Goal: Browse casually

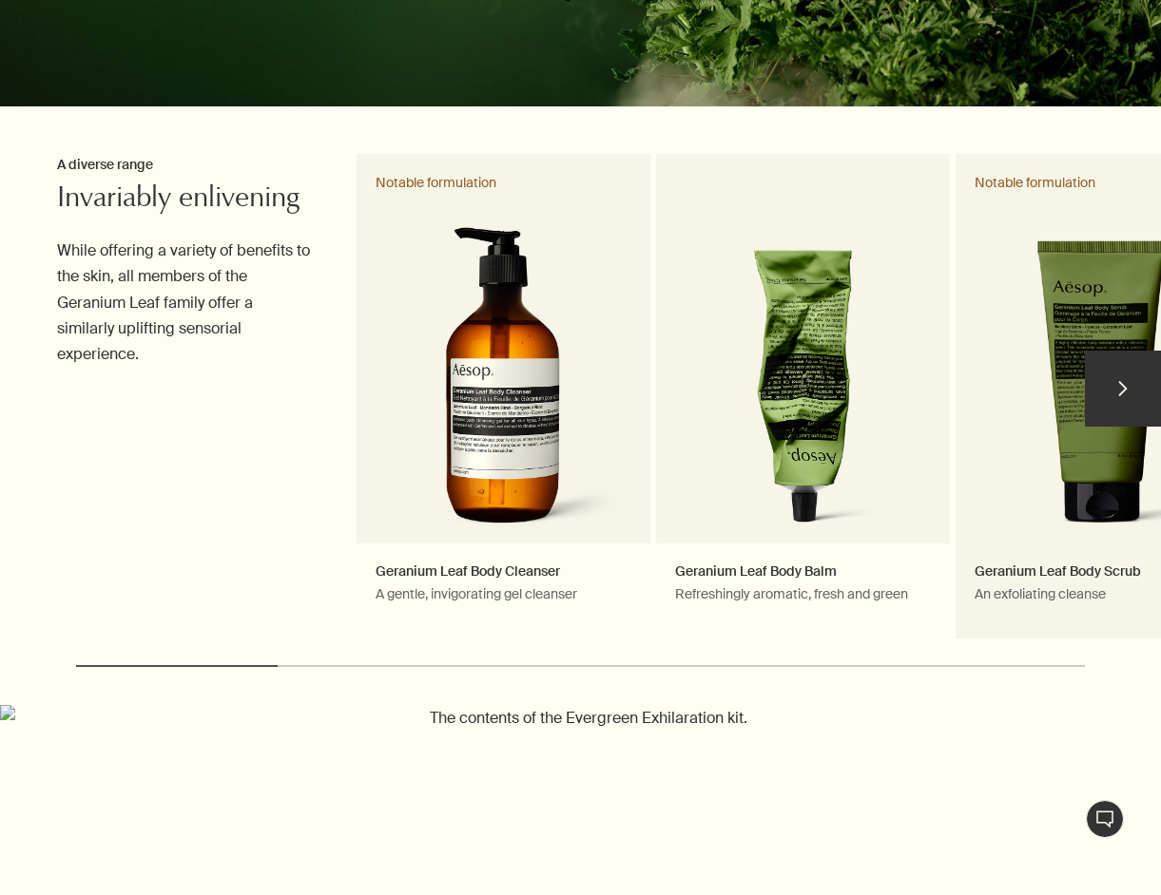
scroll to position [507, 0]
click at [1122, 392] on button "chevron" at bounding box center [1122, 389] width 76 height 76
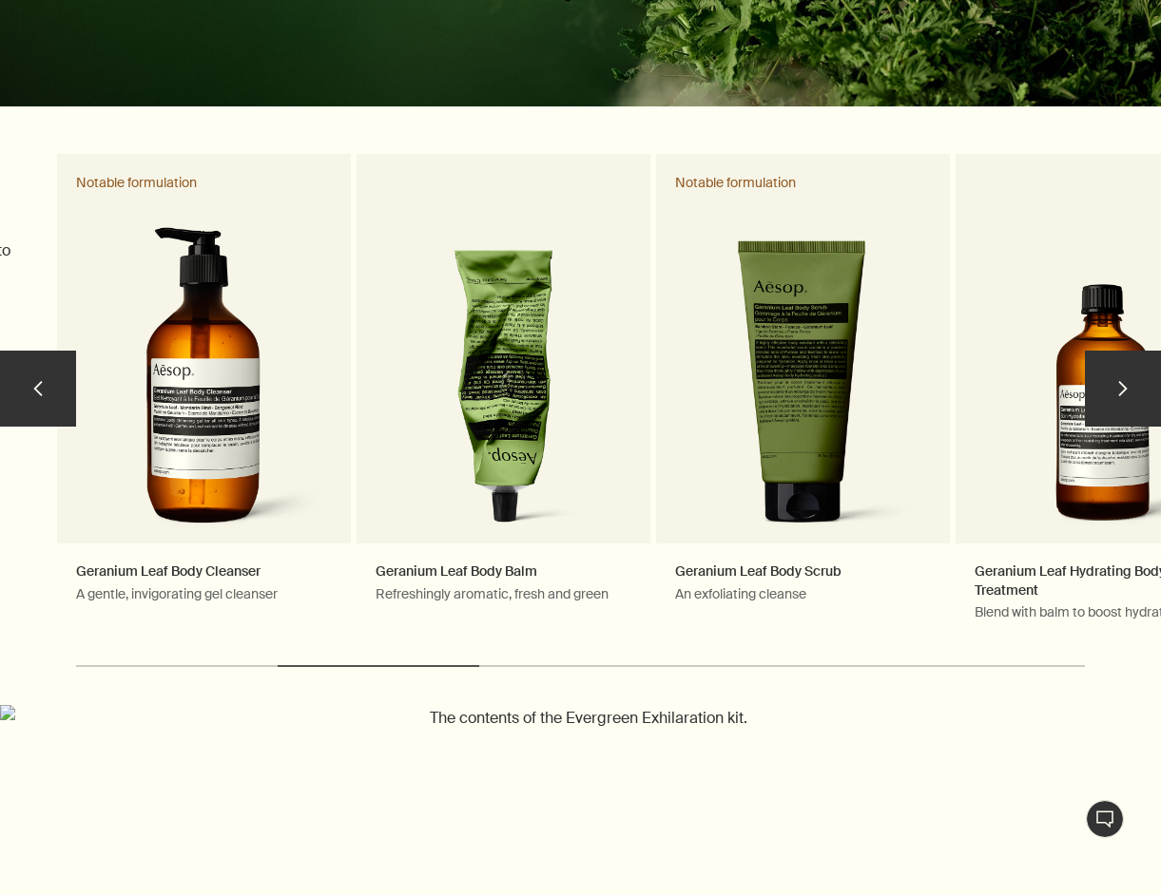
click at [1125, 392] on button "chevron" at bounding box center [1122, 389] width 76 height 76
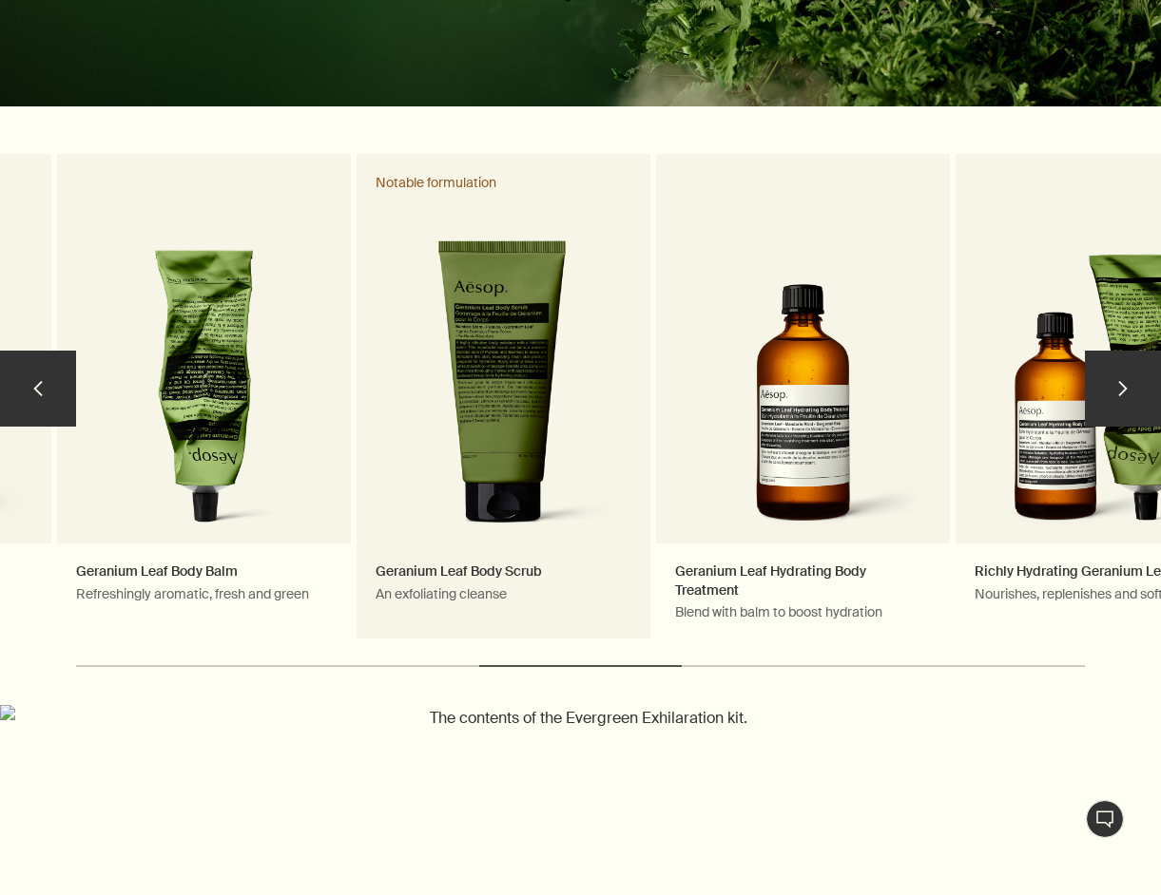
click at [487, 416] on link "Geranium Leaf Body Scrub An exfoliating cleanse Notable formulation" at bounding box center [503, 397] width 294 height 487
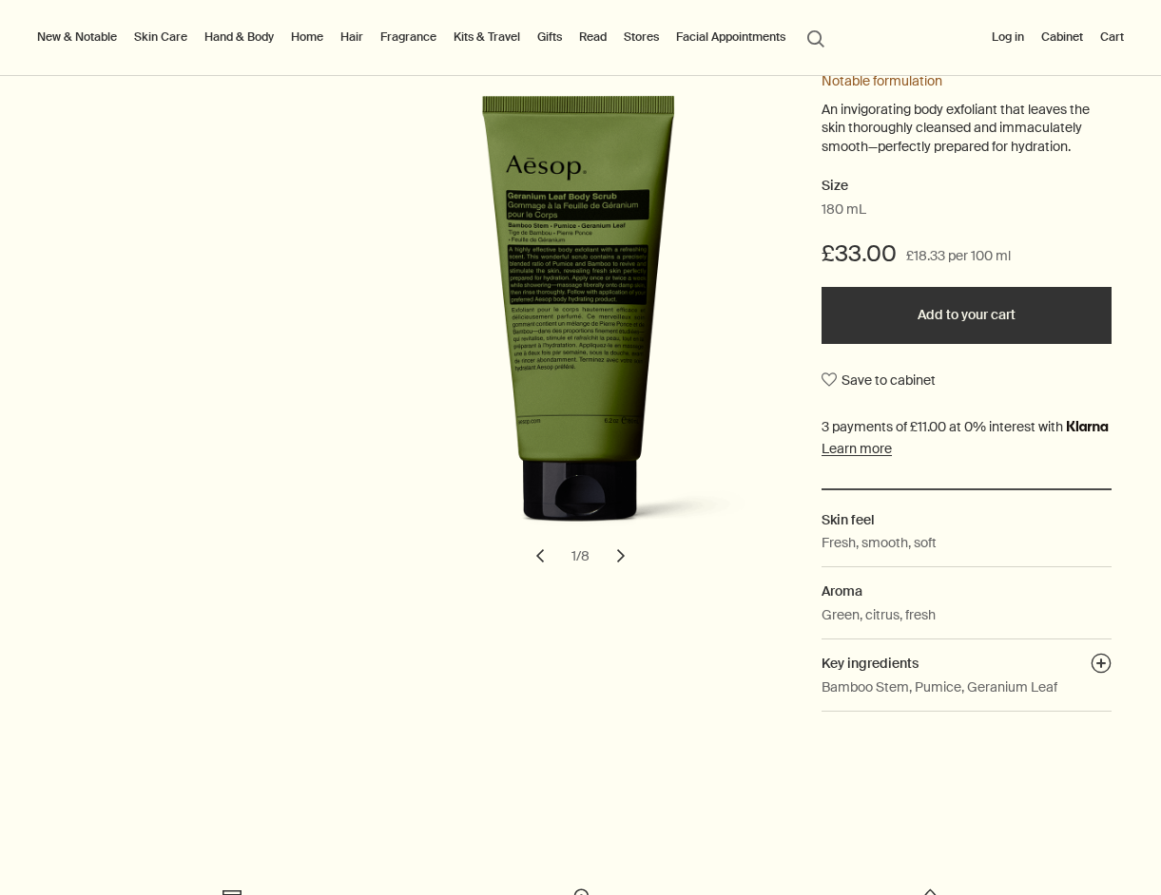
scroll to position [194, 0]
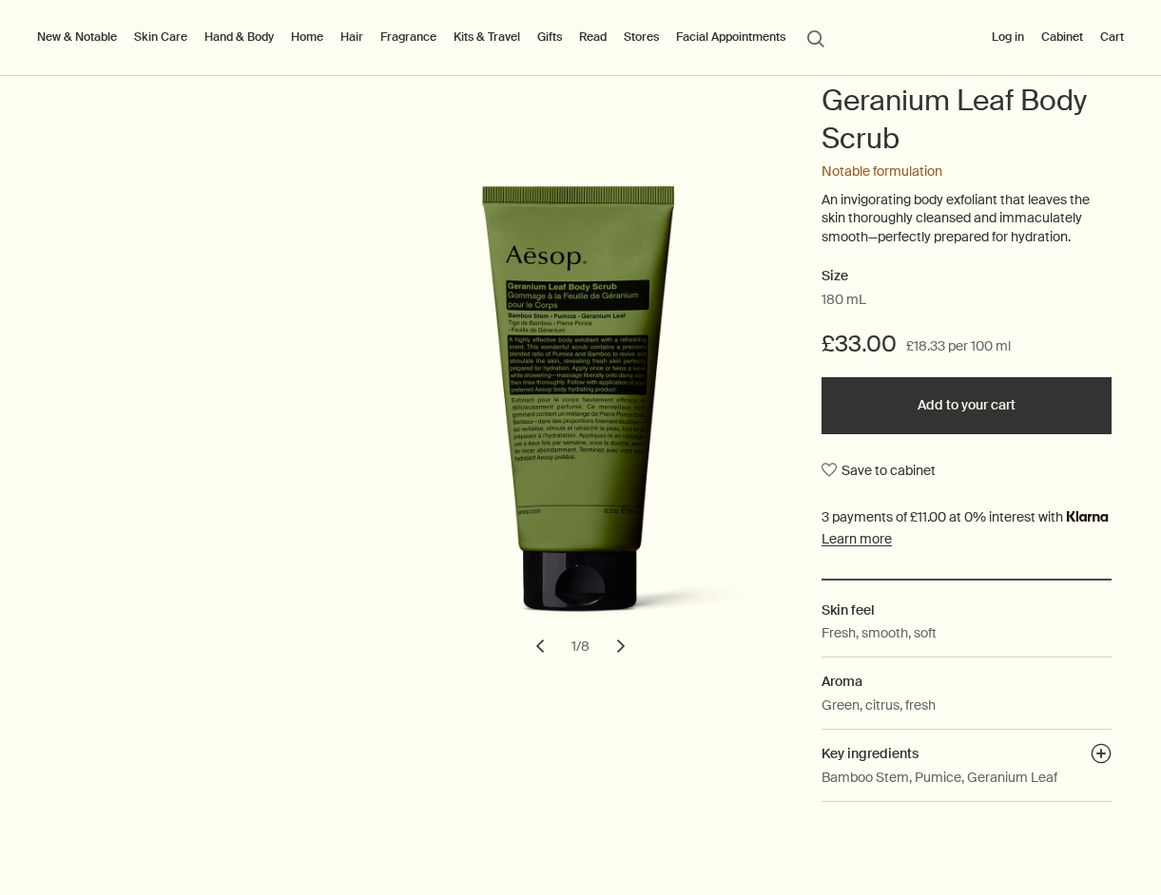
click at [622, 635] on button "chevron" at bounding box center [621, 646] width 42 height 42
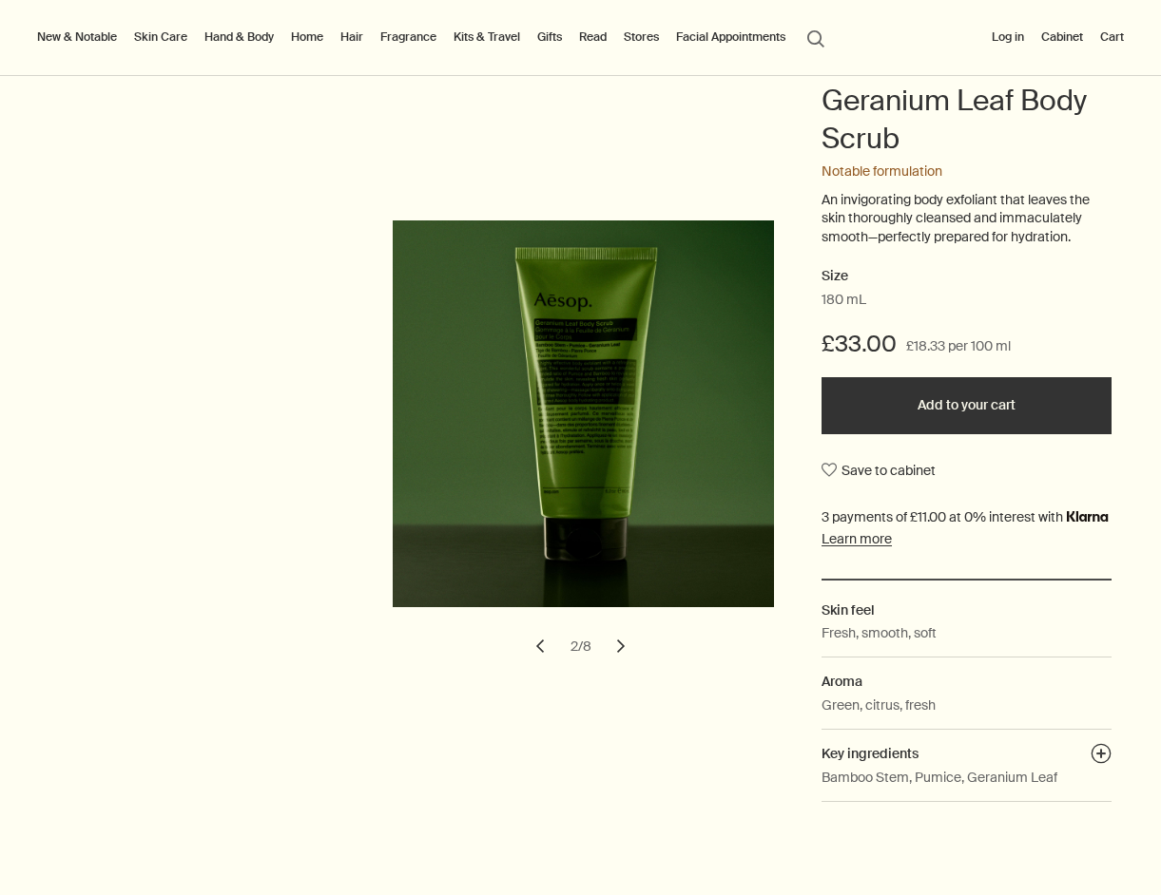
click at [622, 635] on button "chevron" at bounding box center [621, 646] width 42 height 42
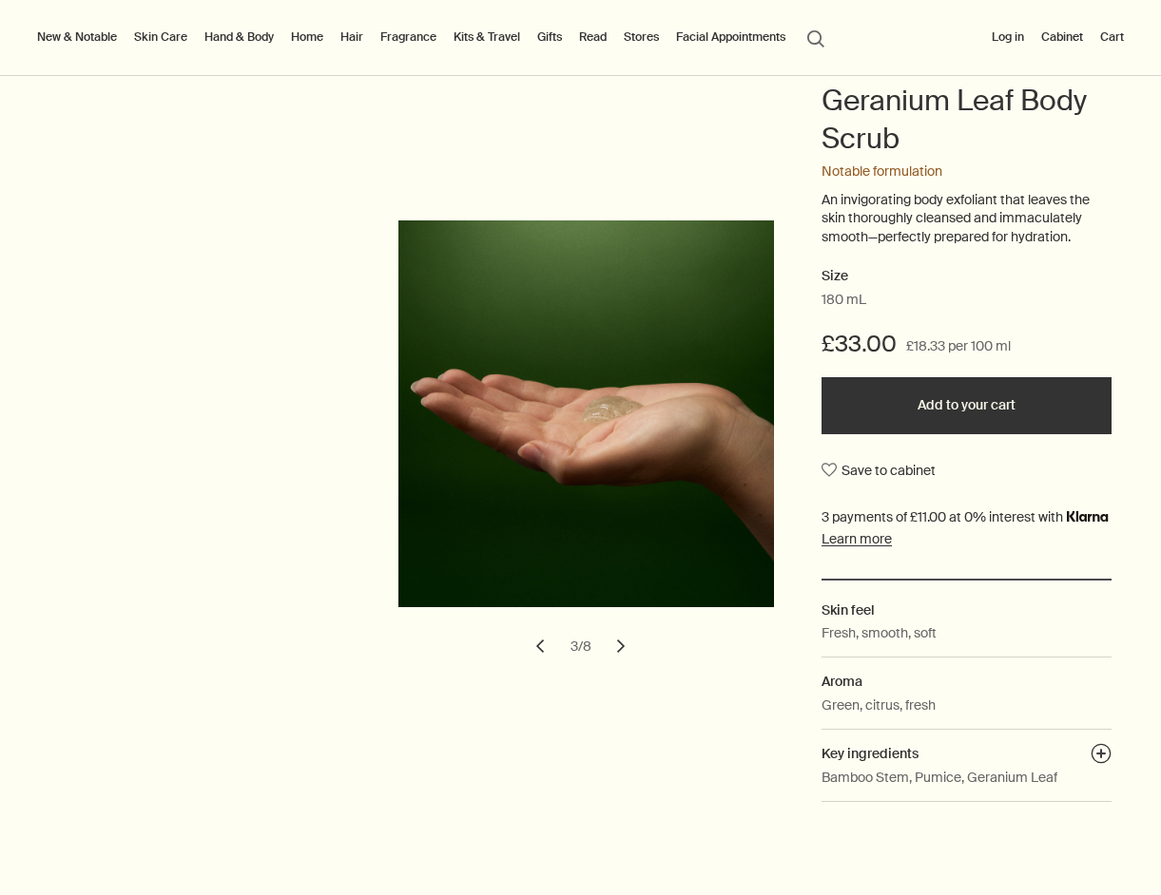
click at [622, 635] on button "chevron" at bounding box center [621, 646] width 42 height 42
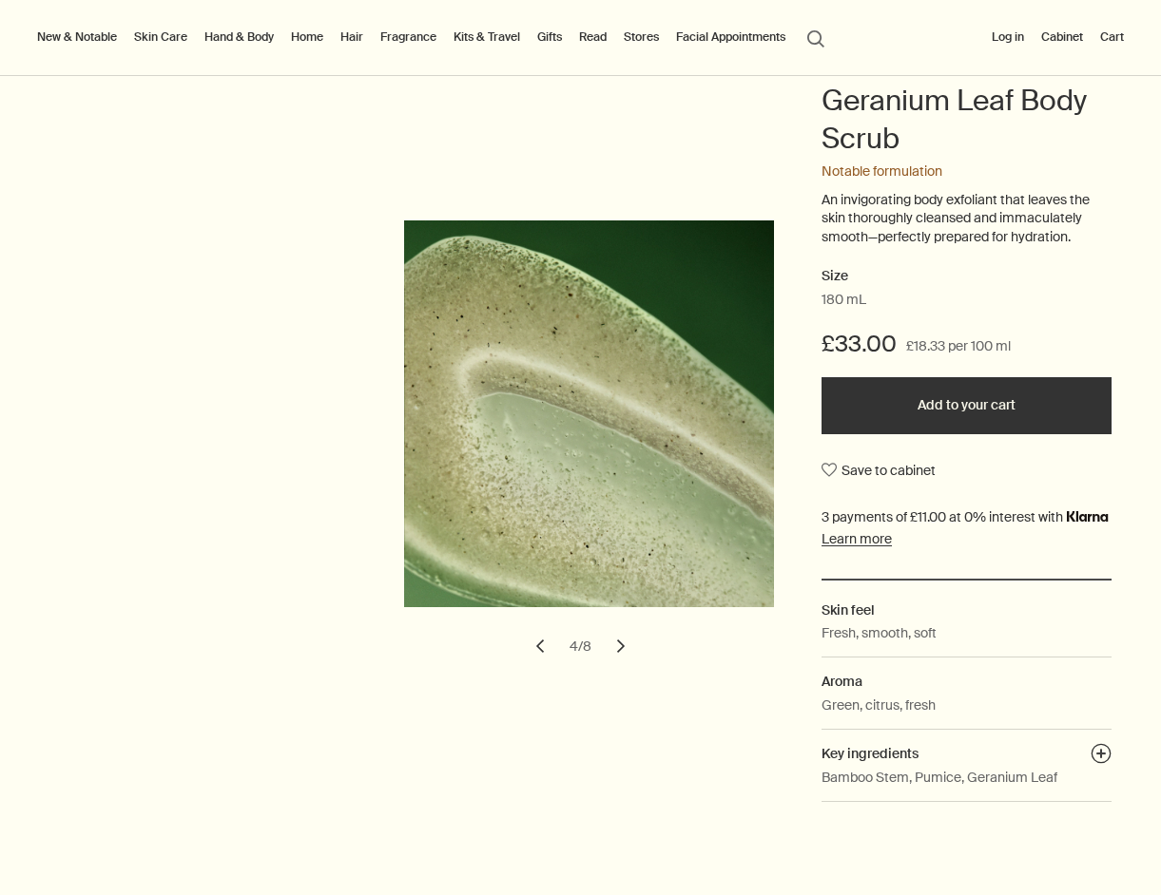
click at [622, 635] on button "chevron" at bounding box center [621, 646] width 42 height 42
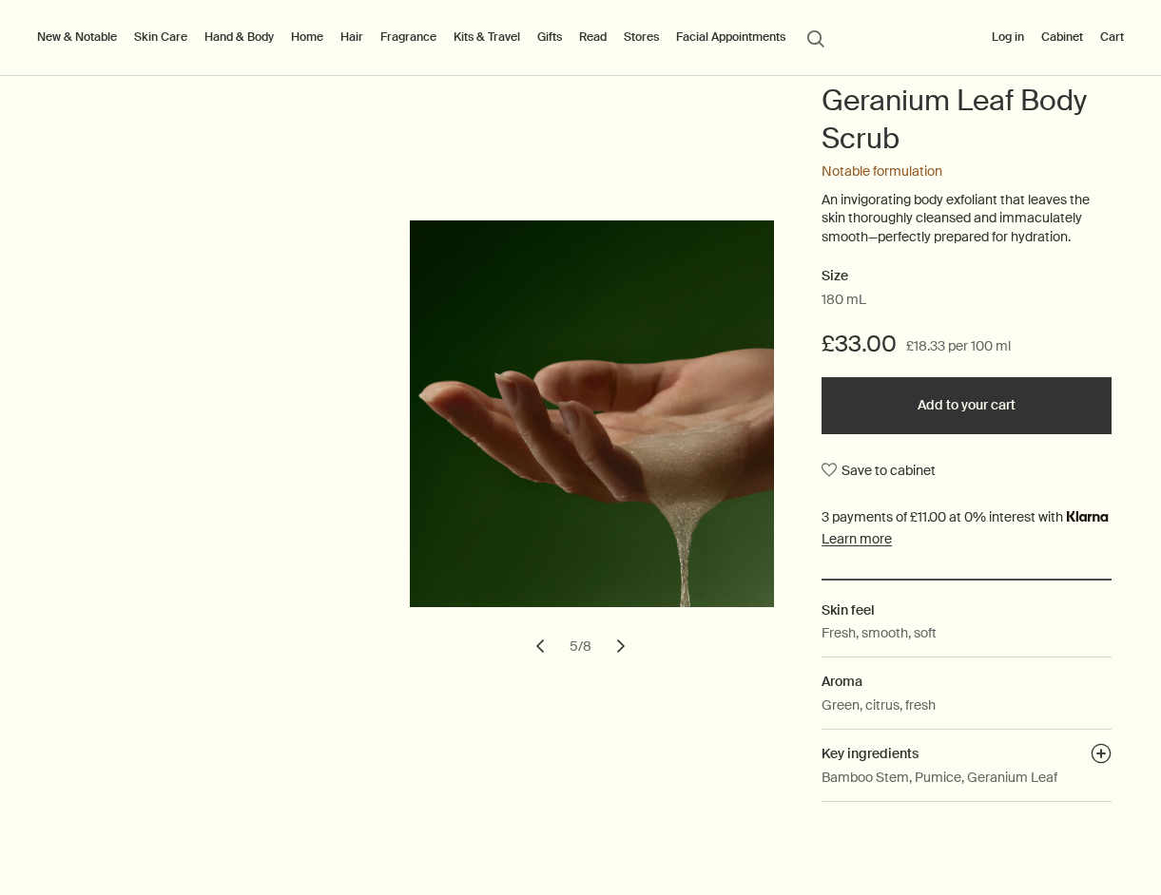
click at [622, 635] on button "chevron" at bounding box center [621, 646] width 42 height 42
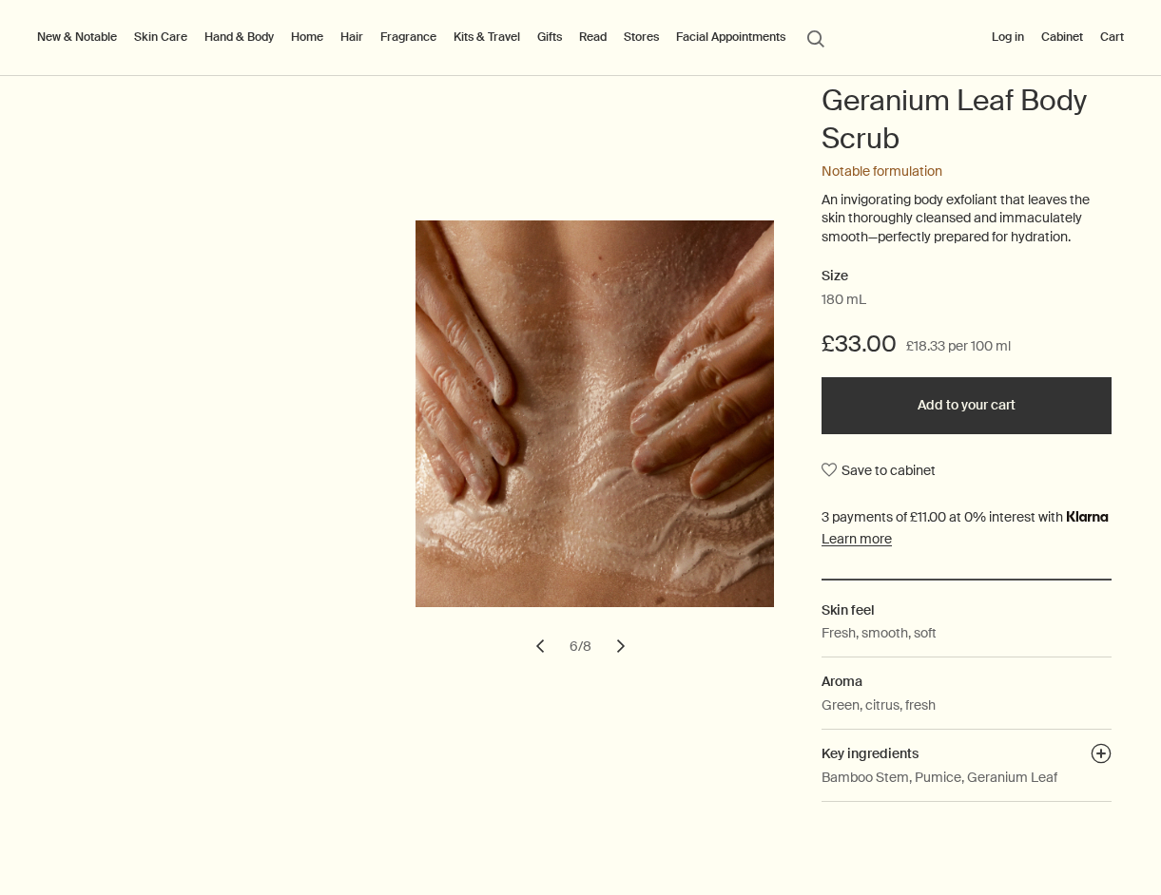
click at [622, 635] on button "chevron" at bounding box center [621, 646] width 42 height 42
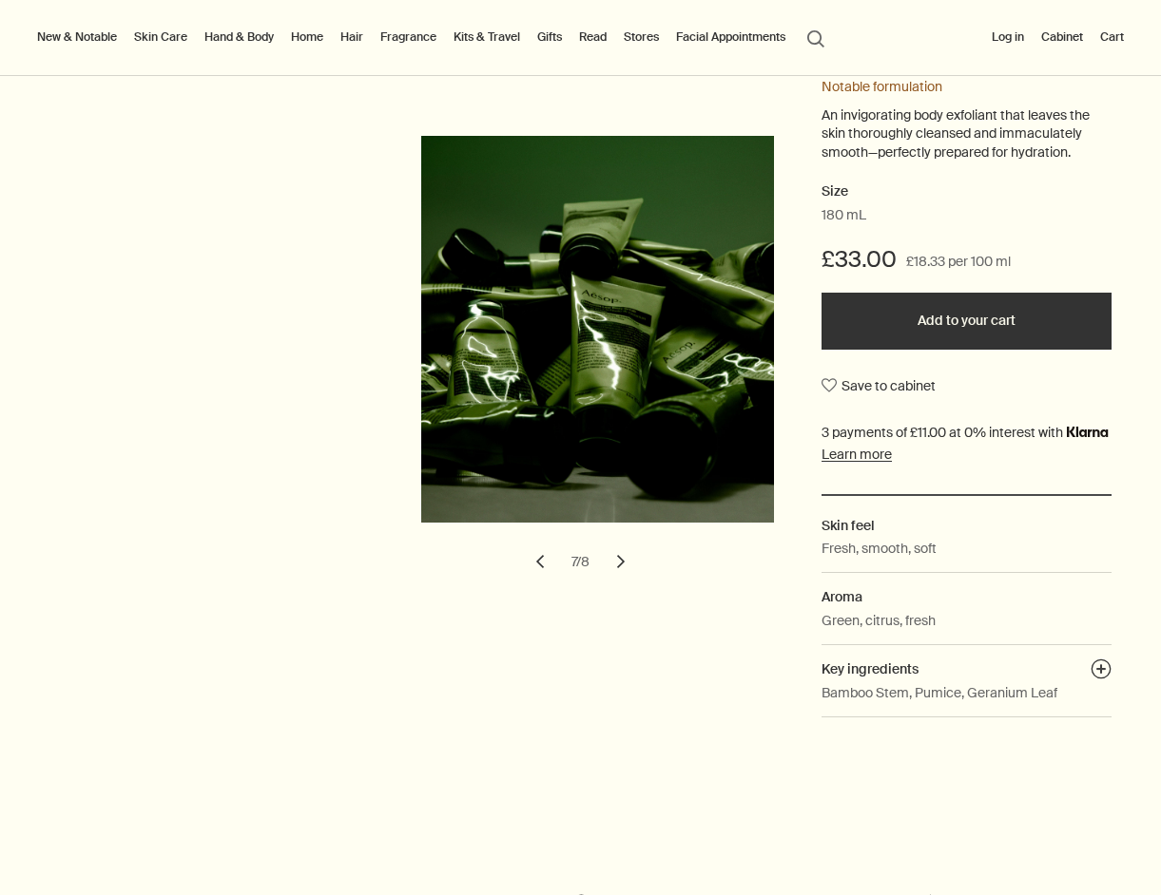
scroll to position [262, 0]
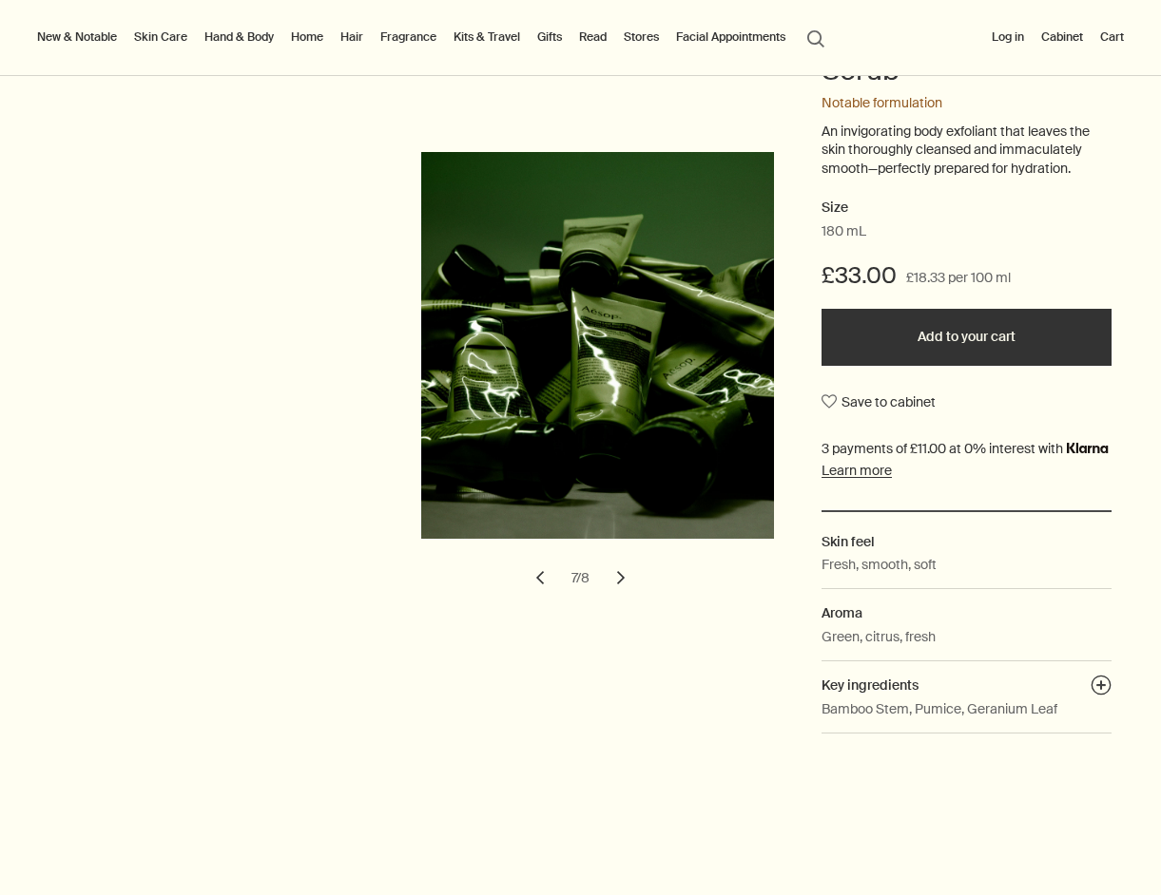
click at [619, 564] on button "chevron" at bounding box center [621, 578] width 42 height 42
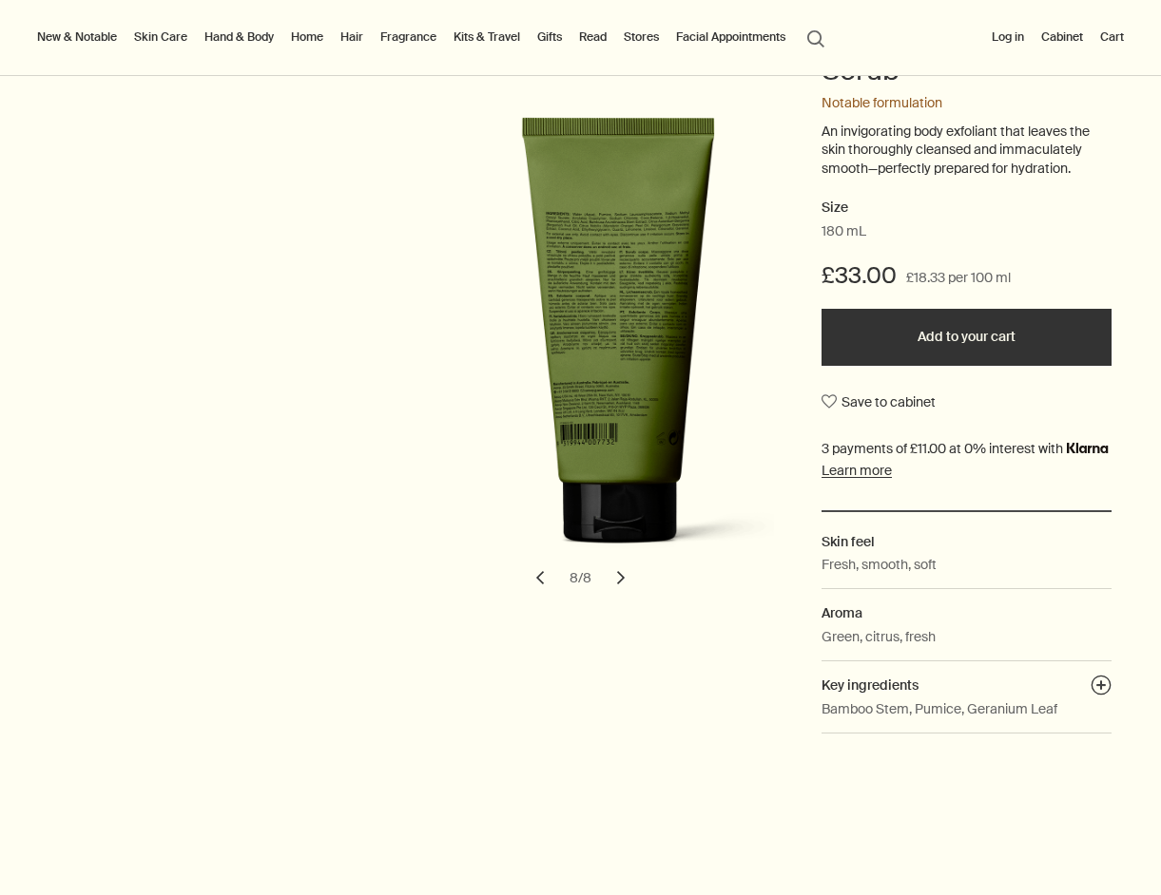
click at [619, 565] on button "chevron" at bounding box center [621, 578] width 42 height 42
